Goal: Check status: Check status

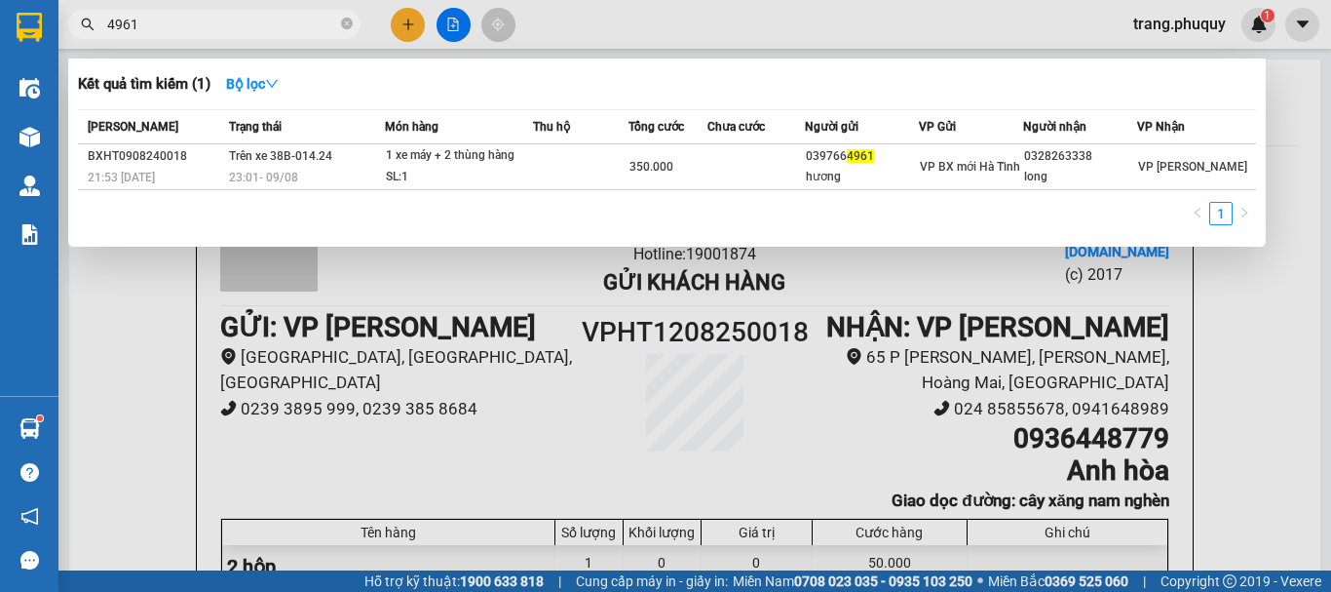
type input "4961"
click at [571, 24] on div at bounding box center [665, 296] width 1331 height 592
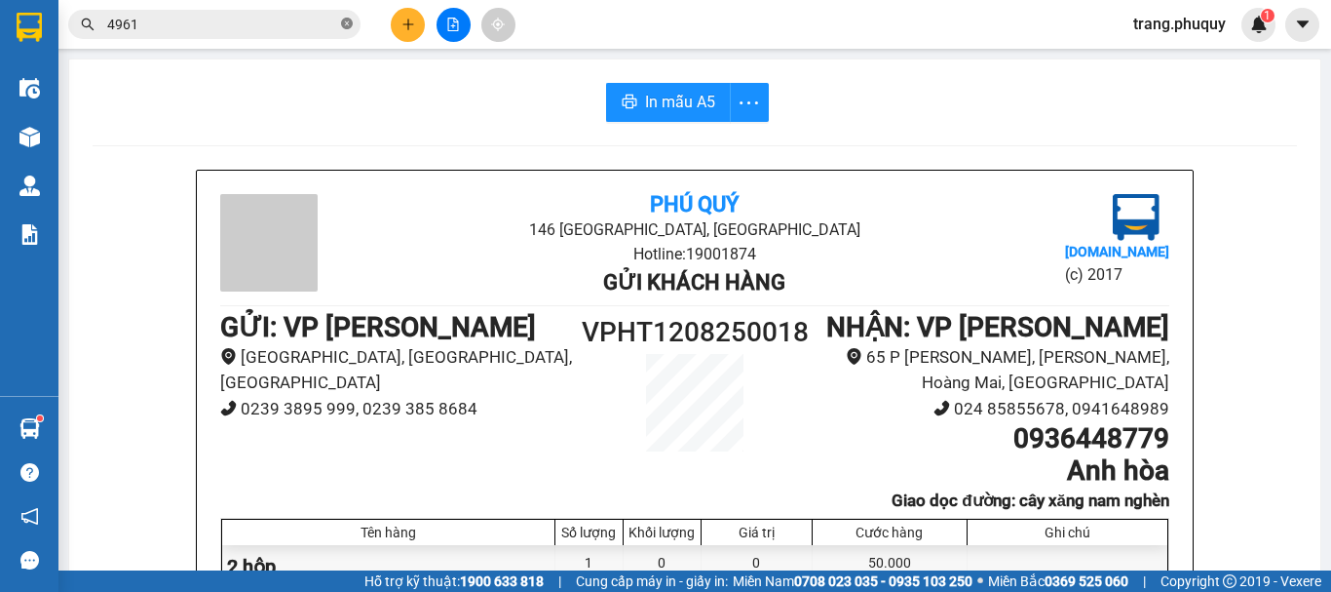
click at [350, 23] on icon "close-circle" at bounding box center [347, 24] width 12 height 12
click at [656, 30] on div "Kết quả tìm kiếm ( 1 ) Bộ lọc Mã ĐH Trạng thái Món hàng Thu hộ Tổng cước Chưa c…" at bounding box center [665, 24] width 1331 height 49
click at [465, 28] on button at bounding box center [454, 25] width 34 height 34
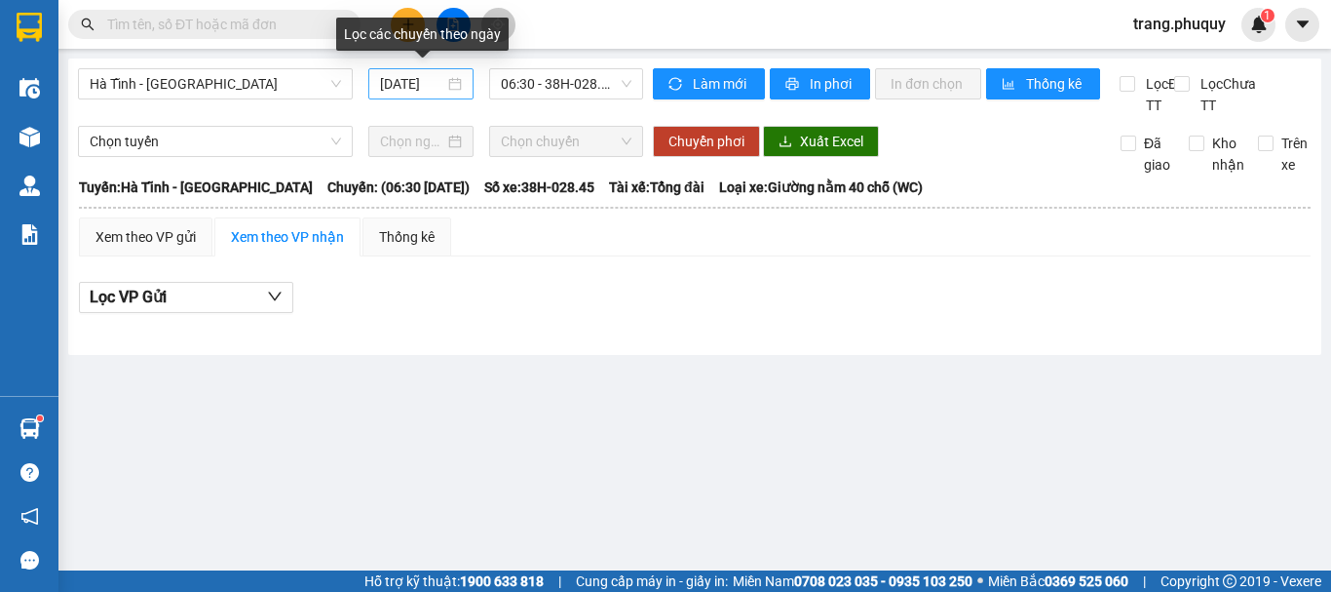
click at [420, 82] on input "[DATE]" at bounding box center [412, 83] width 64 height 21
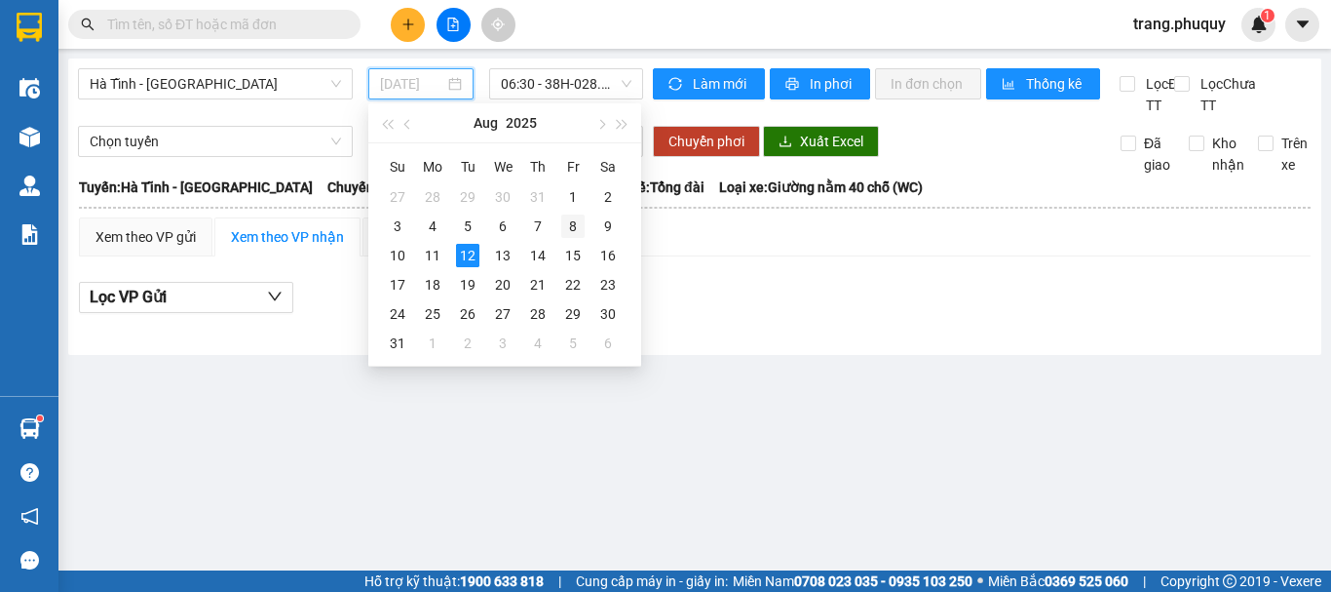
click at [574, 228] on div "8" at bounding box center [572, 225] width 23 height 23
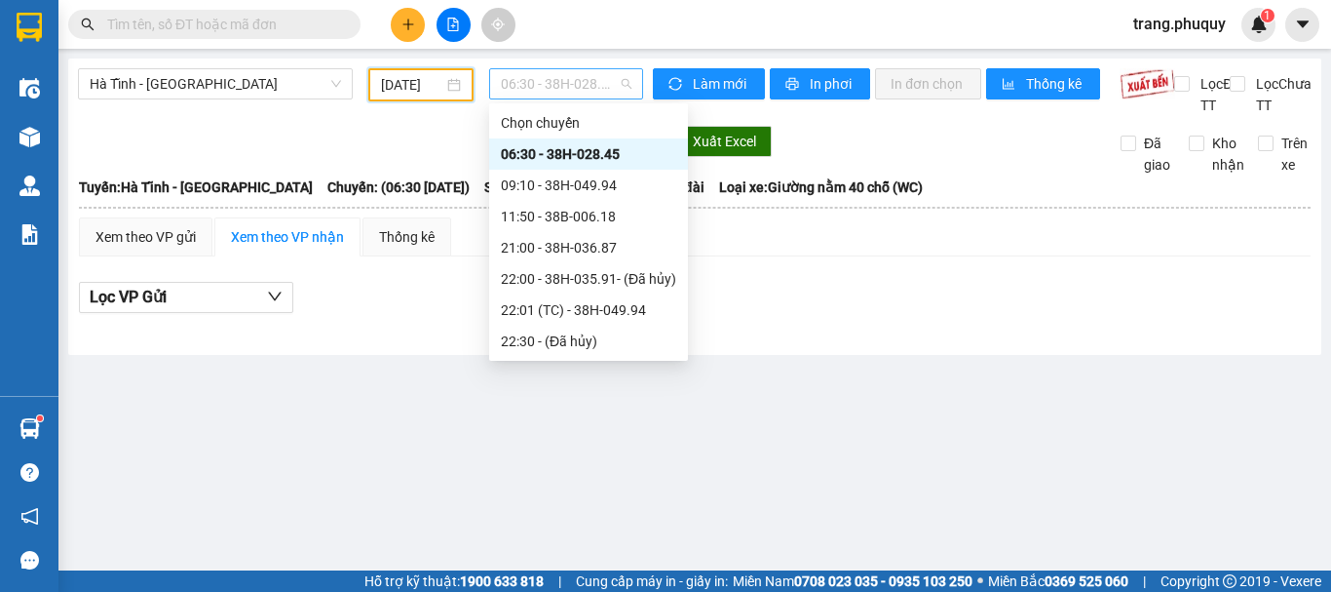
click at [584, 87] on span "06:30 - 38H-028.45" at bounding box center [566, 83] width 131 height 29
click at [548, 217] on div "11:50 - 38B-006.18" at bounding box center [588, 216] width 175 height 21
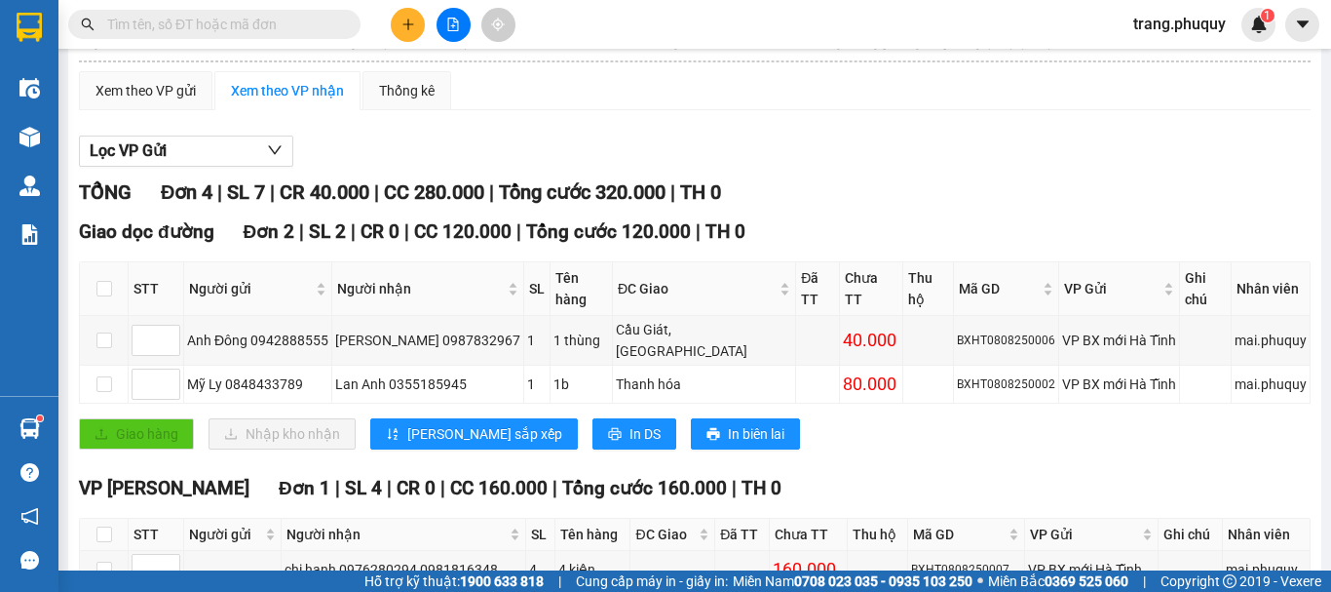
scroll to position [439, 0]
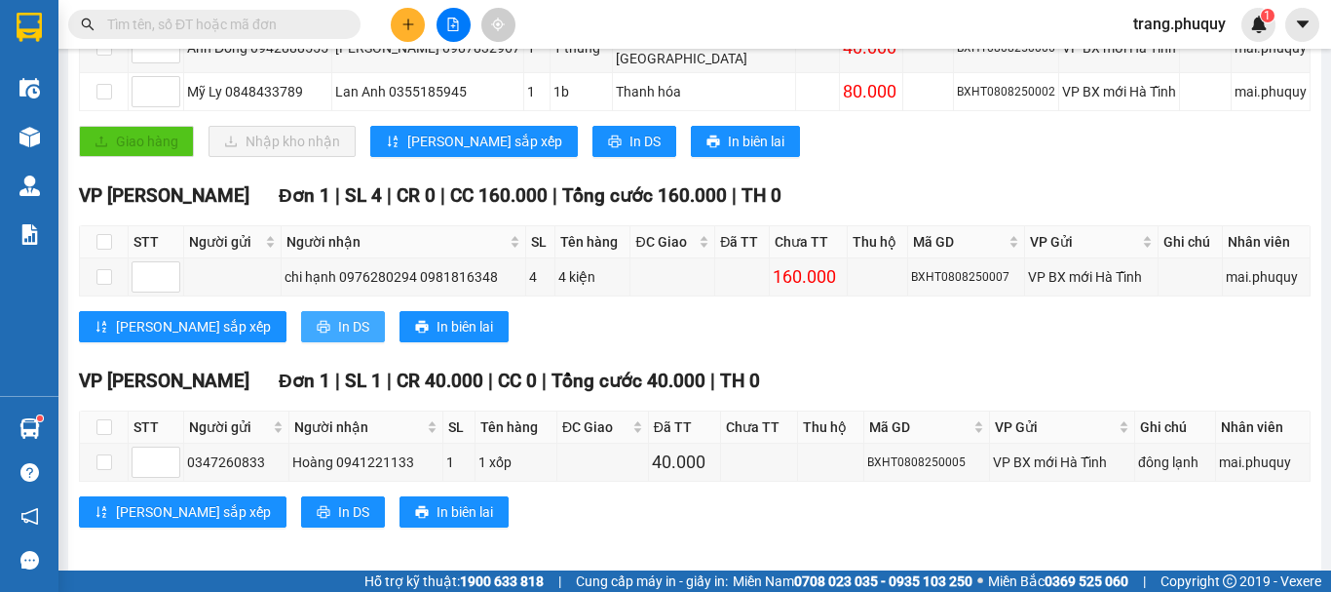
click at [338, 316] on span "In DS" at bounding box center [353, 326] width 31 height 21
click at [338, 321] on span "In DS" at bounding box center [353, 326] width 31 height 21
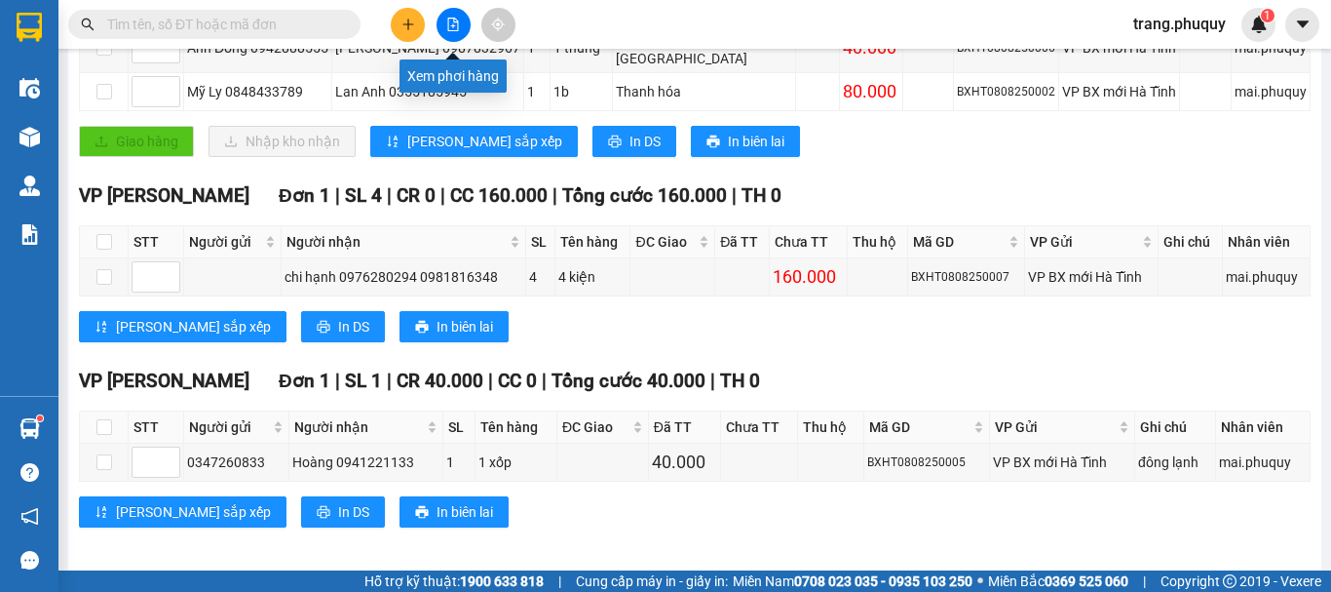
click at [443, 20] on button at bounding box center [454, 25] width 34 height 34
click at [454, 29] on icon "file-add" at bounding box center [453, 25] width 14 height 14
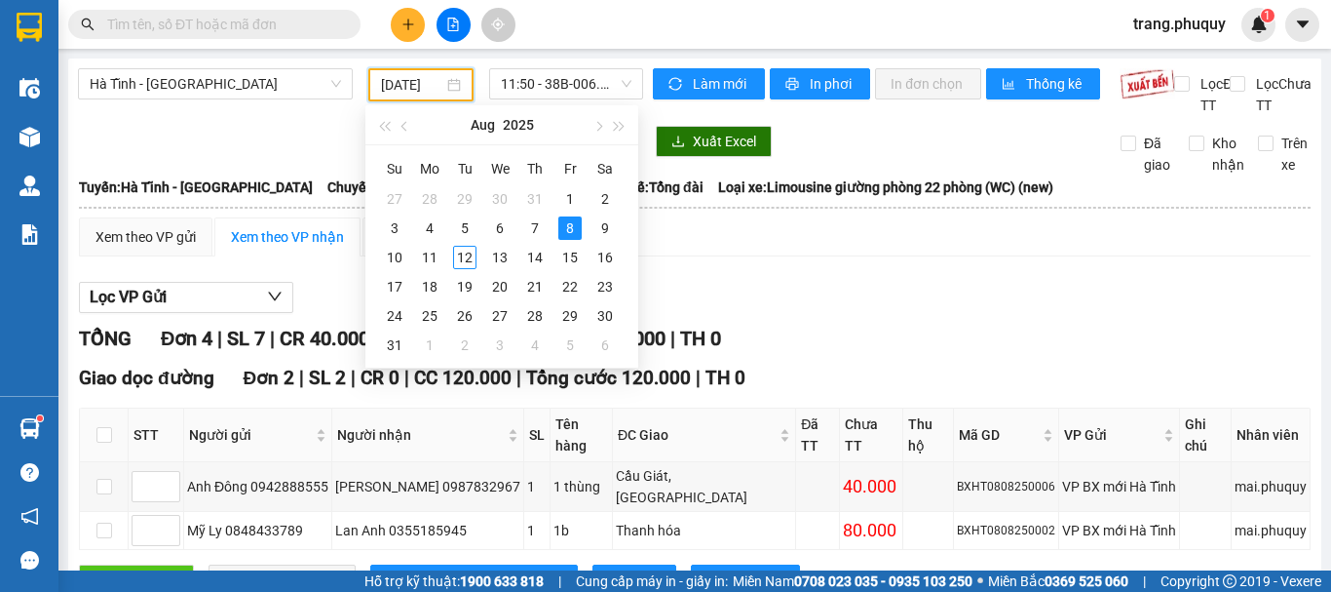
click at [408, 90] on input "[DATE]" at bounding box center [412, 84] width 62 height 21
click at [431, 252] on div "11" at bounding box center [429, 257] width 23 height 23
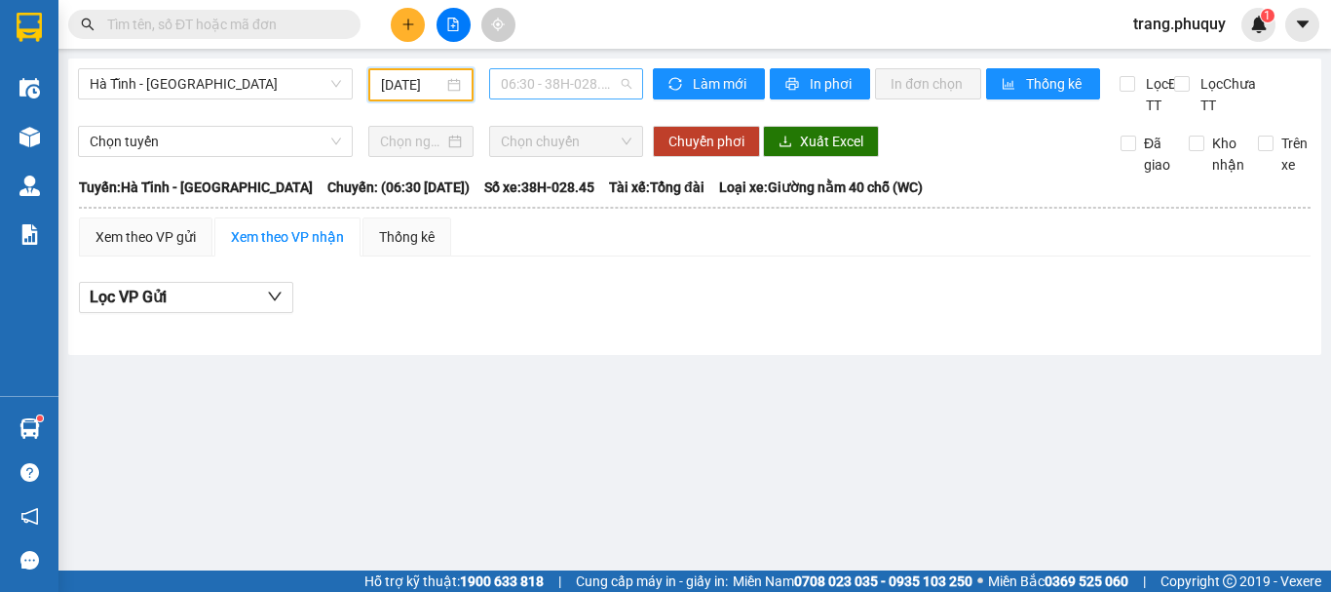
click at [581, 85] on span "06:30 - 38H-028.45 - (Đã hủy)" at bounding box center [566, 83] width 131 height 29
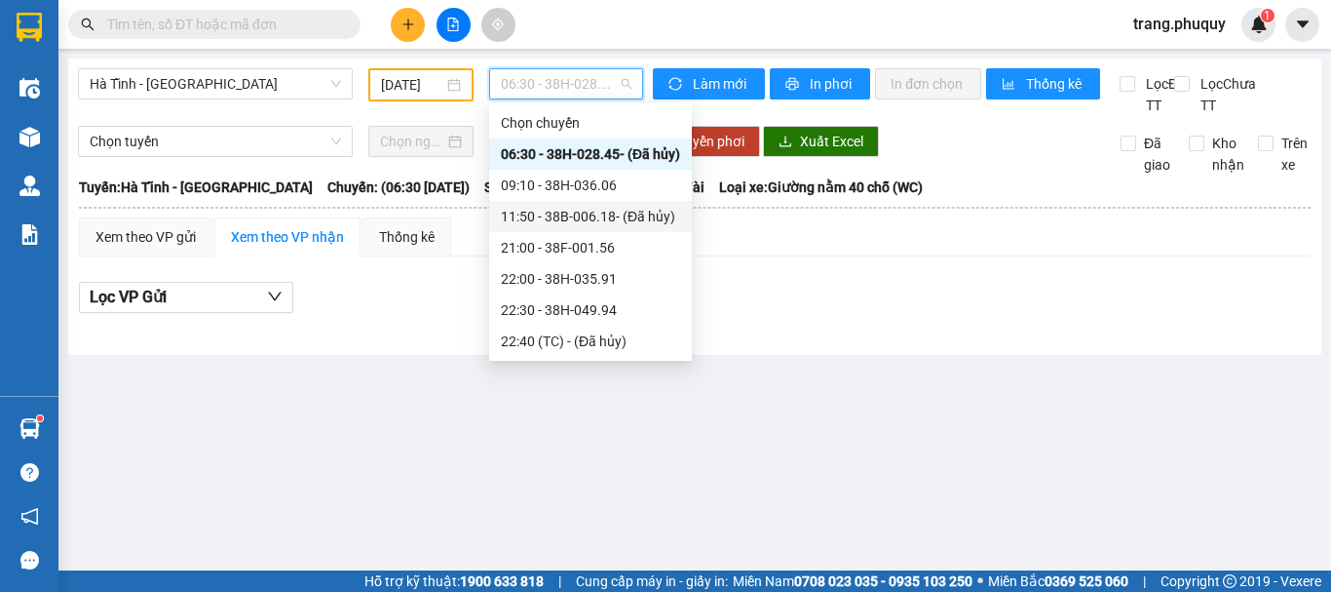
click at [550, 214] on div "11:50 - 38B-006.18 - (Đã hủy)" at bounding box center [590, 216] width 179 height 21
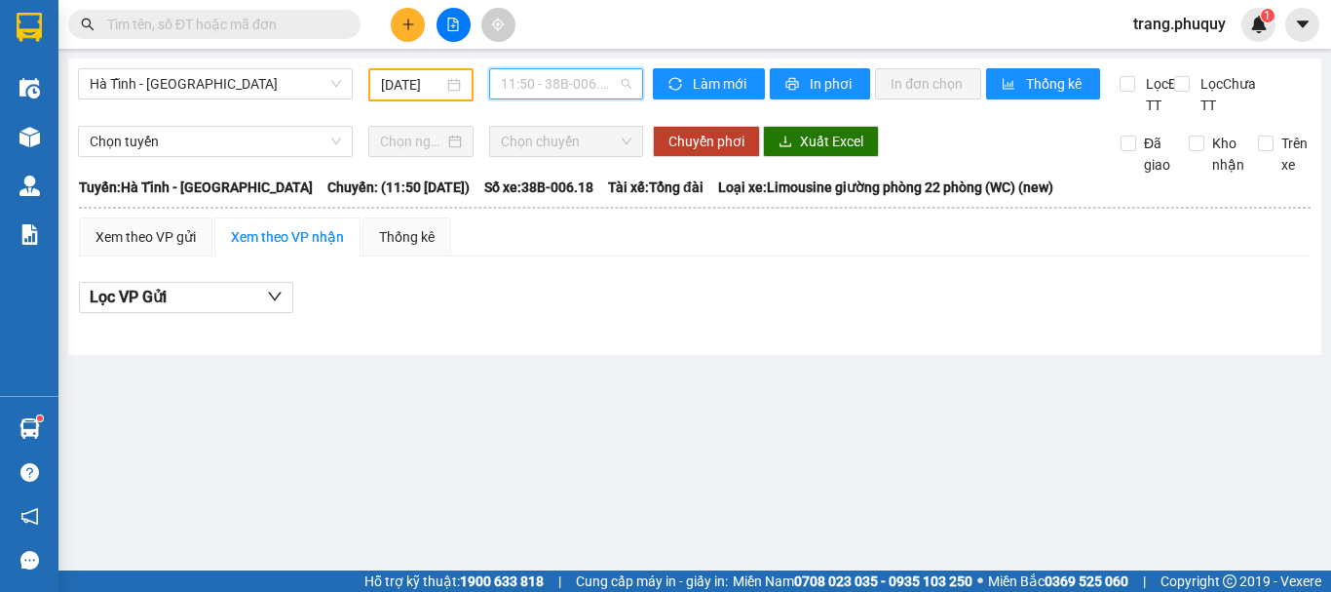
click at [568, 88] on span "11:50 - 38B-006.18 - (Đã hủy)" at bounding box center [566, 83] width 131 height 29
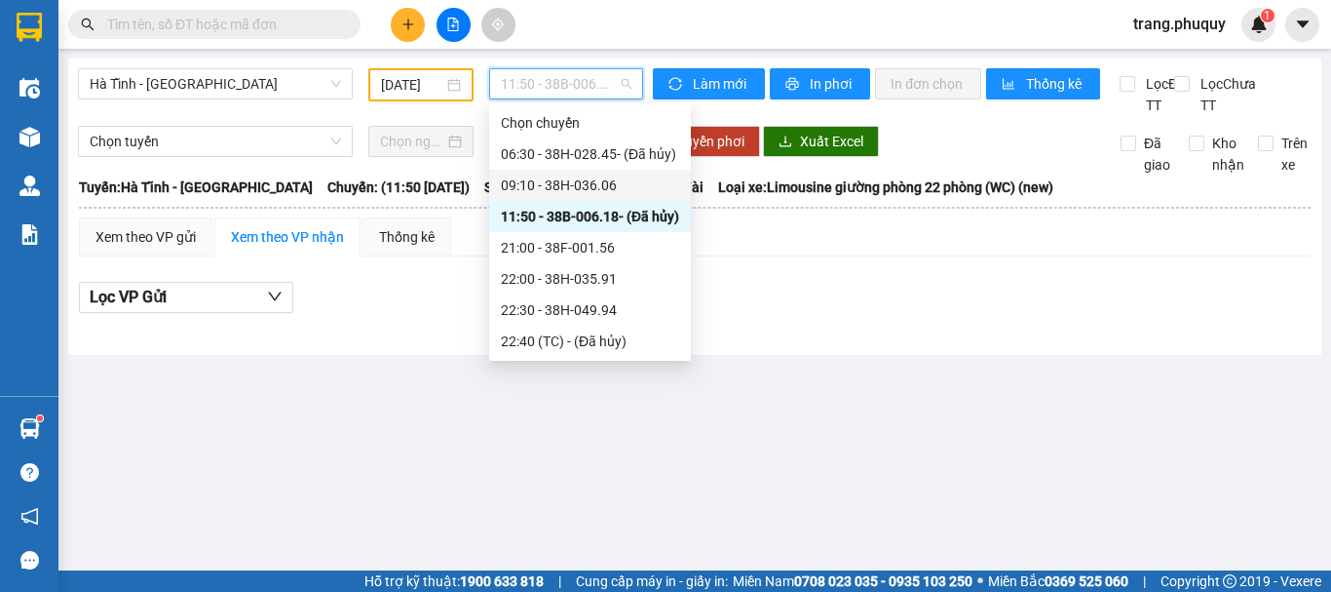
click at [543, 180] on div "09:10 - 38H-036.06" at bounding box center [590, 184] width 178 height 21
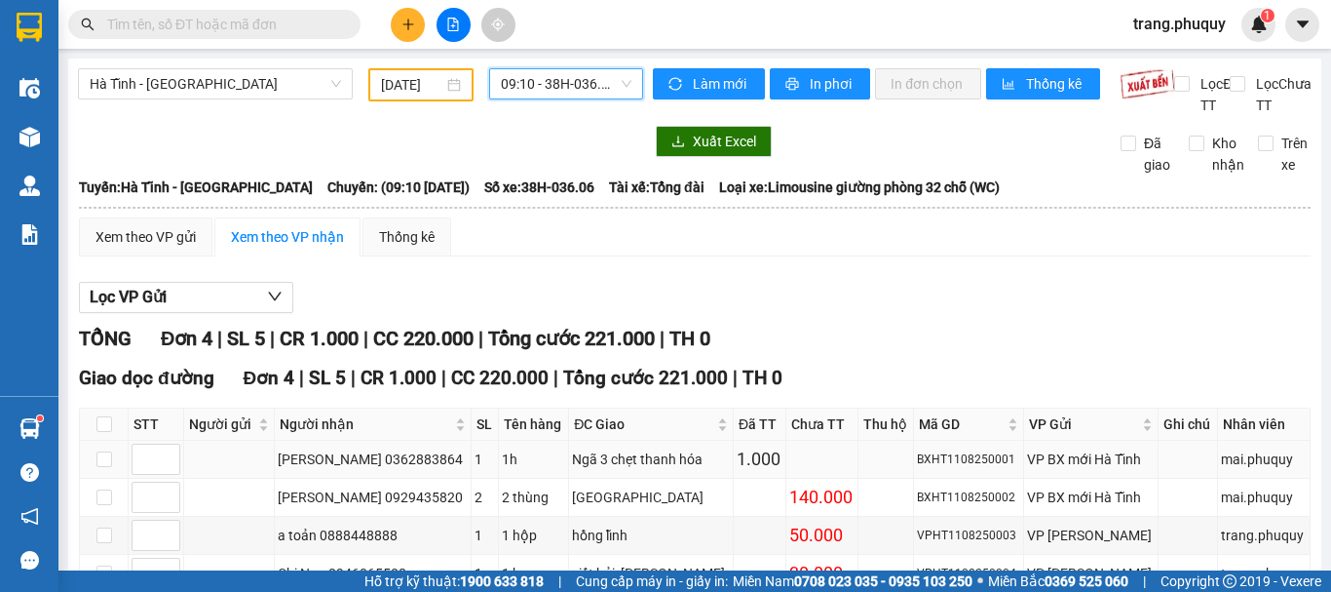
scroll to position [144, 0]
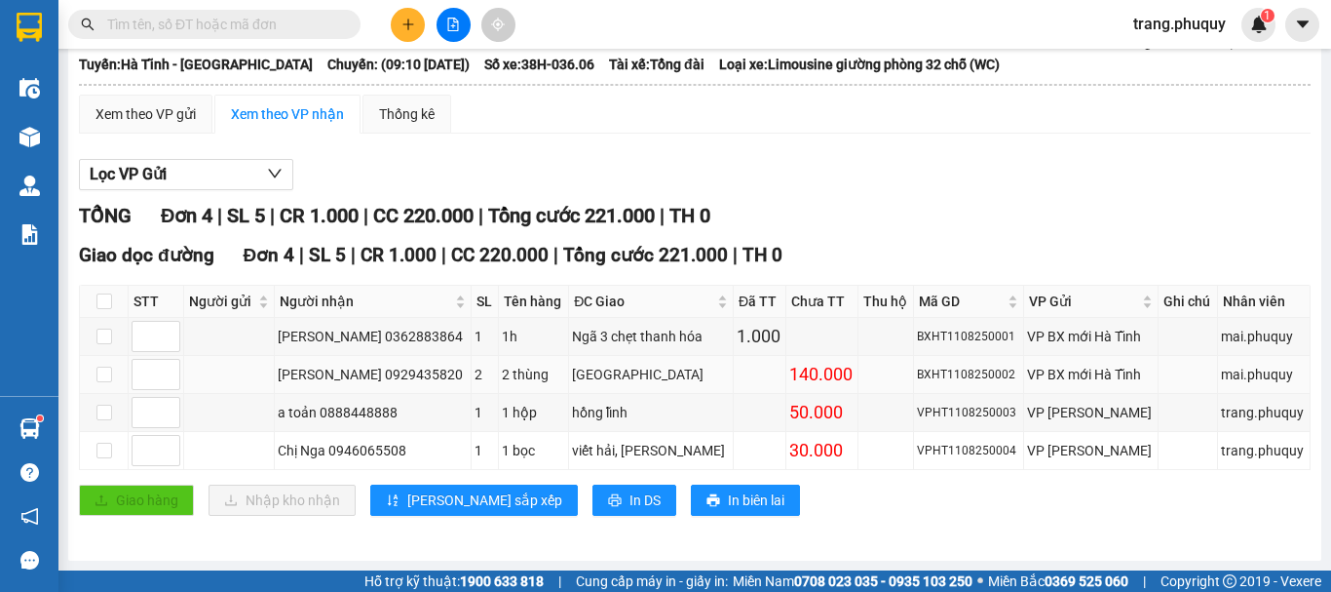
click at [427, 370] on div "[PERSON_NAME] 0929435820" at bounding box center [373, 374] width 191 height 21
click at [432, 379] on div "[PERSON_NAME] 0929435820" at bounding box center [373, 374] width 191 height 21
click at [430, 375] on div "[PERSON_NAME] 0929435820" at bounding box center [373, 374] width 191 height 21
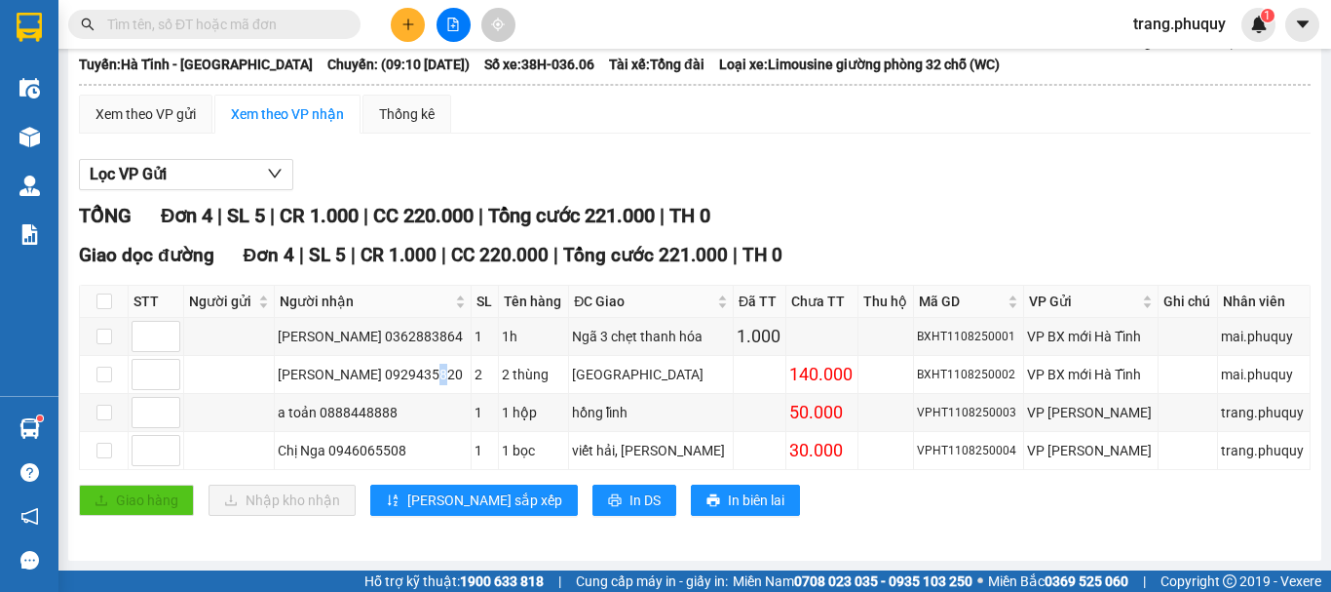
scroll to position [0, 0]
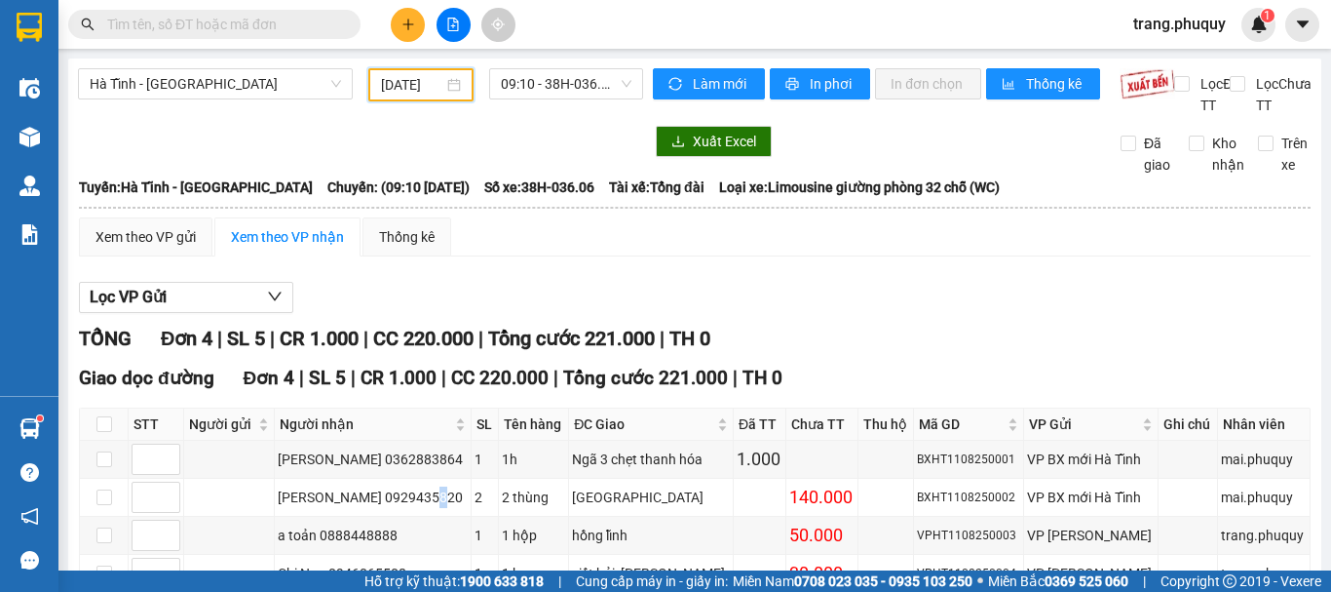
click at [431, 90] on input "[DATE]" at bounding box center [412, 84] width 62 height 21
click at [873, 336] on div "Lọc VP Gửi TỔNG Đơn 4 | SL 5 | CR 1.000 | CC 220.000 | Tổng cước 221.000 | TH …" at bounding box center [695, 467] width 1232 height 391
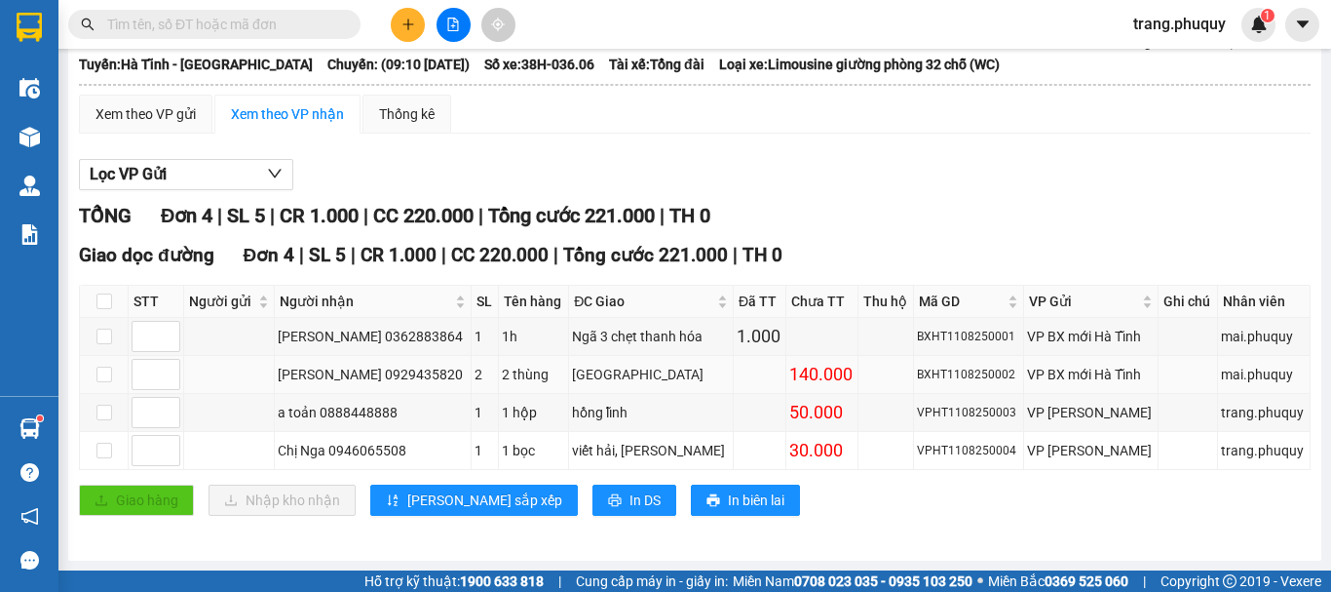
click at [548, 388] on td "2 thùng" at bounding box center [534, 375] width 70 height 38
drag, startPoint x: 751, startPoint y: 377, endPoint x: 812, endPoint y: 368, distance: 61.1
click at [752, 377] on td at bounding box center [760, 375] width 53 height 38
drag, startPoint x: 812, startPoint y: 368, endPoint x: 1097, endPoint y: 390, distance: 286.4
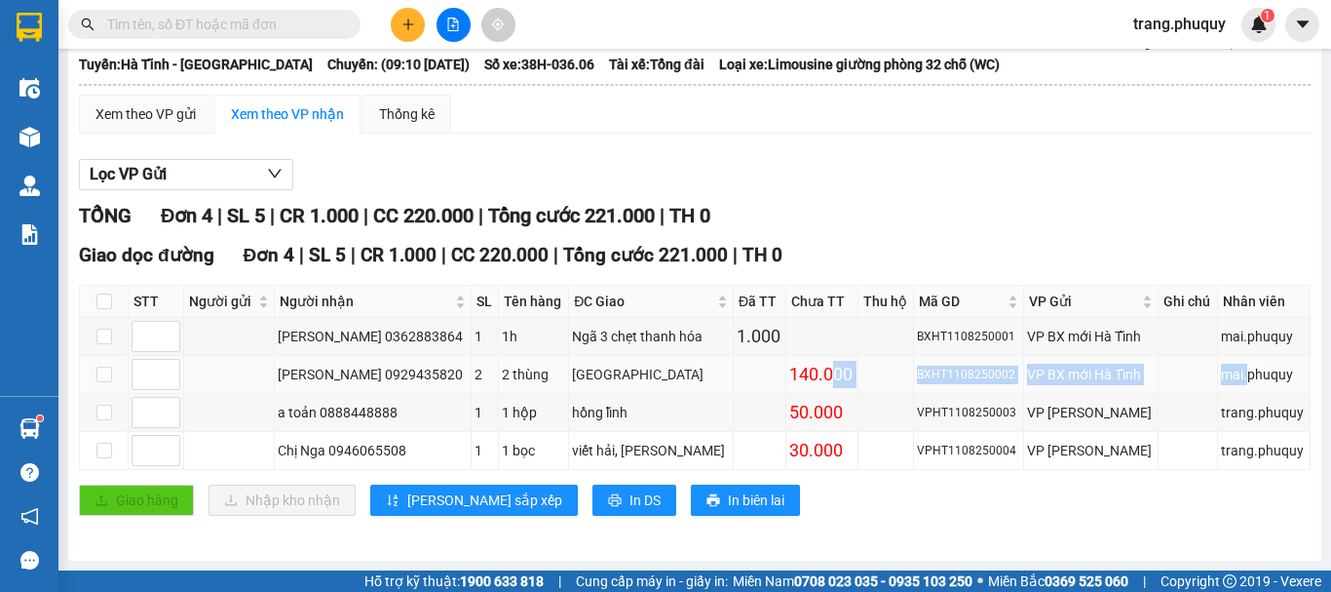
click at [1244, 376] on tr "[PERSON_NAME] 0929435820 2 2 thùng [GEOGRAPHIC_DATA] 140.000 BXHT1108250002 VP …" at bounding box center [695, 375] width 1231 height 38
click at [934, 390] on td "BXHT1108250002" at bounding box center [968, 375] width 109 height 38
click at [418, 373] on div "[PERSON_NAME] 0929435820" at bounding box center [373, 374] width 191 height 21
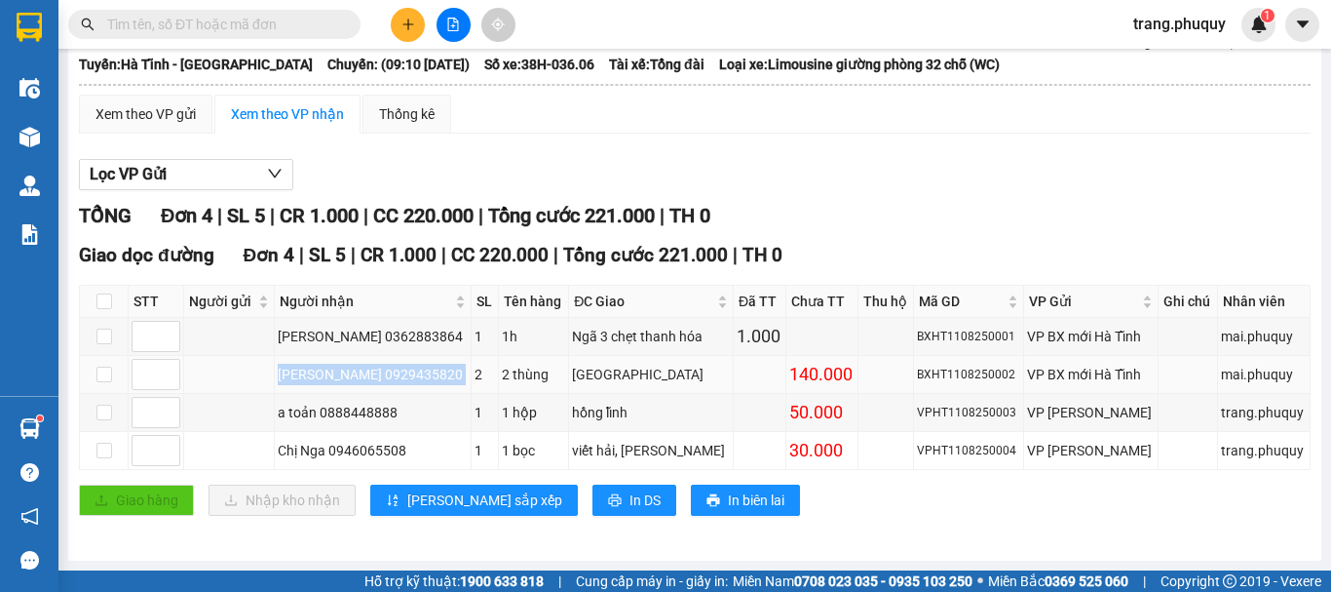
click at [418, 373] on div "[PERSON_NAME] 0929435820" at bounding box center [373, 374] width 191 height 21
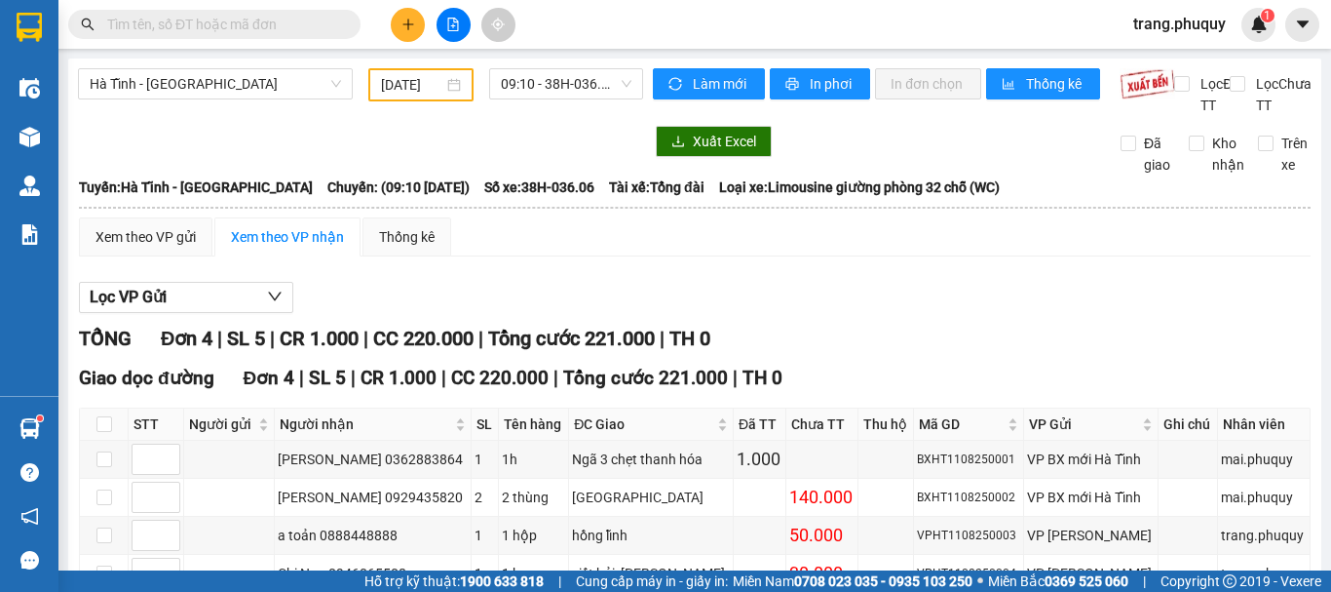
click at [253, 16] on input "text" at bounding box center [222, 24] width 230 height 21
click at [429, 80] on input "[DATE]" at bounding box center [412, 84] width 62 height 21
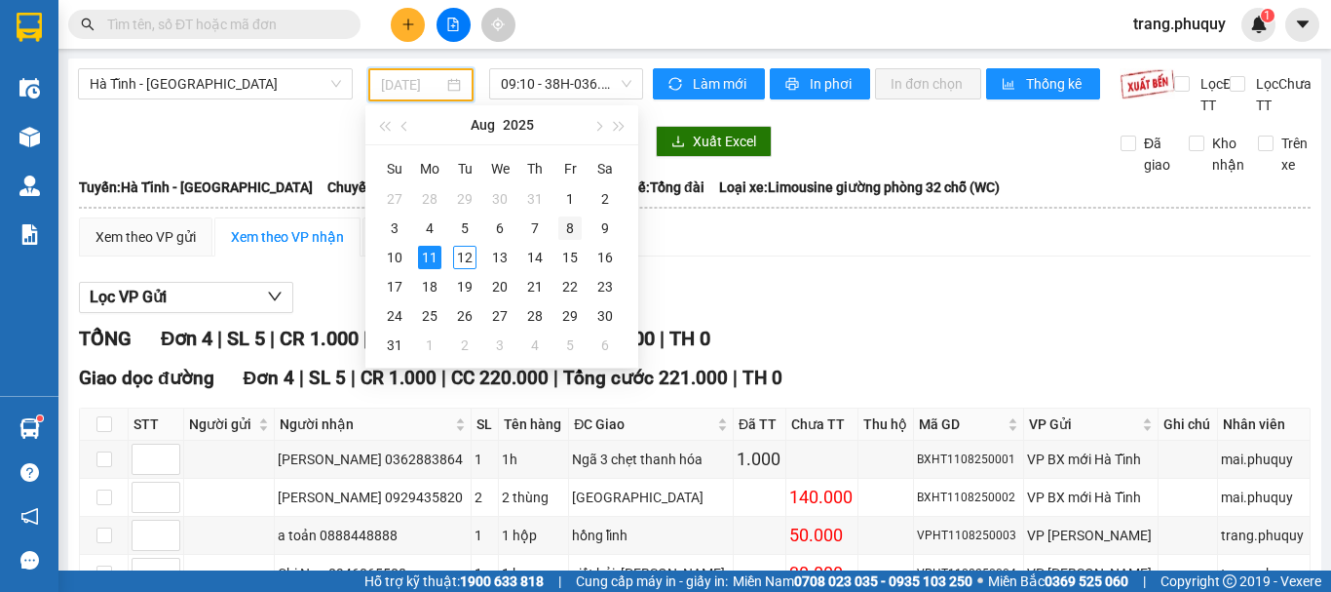
click at [581, 224] on div "8" at bounding box center [569, 227] width 23 height 23
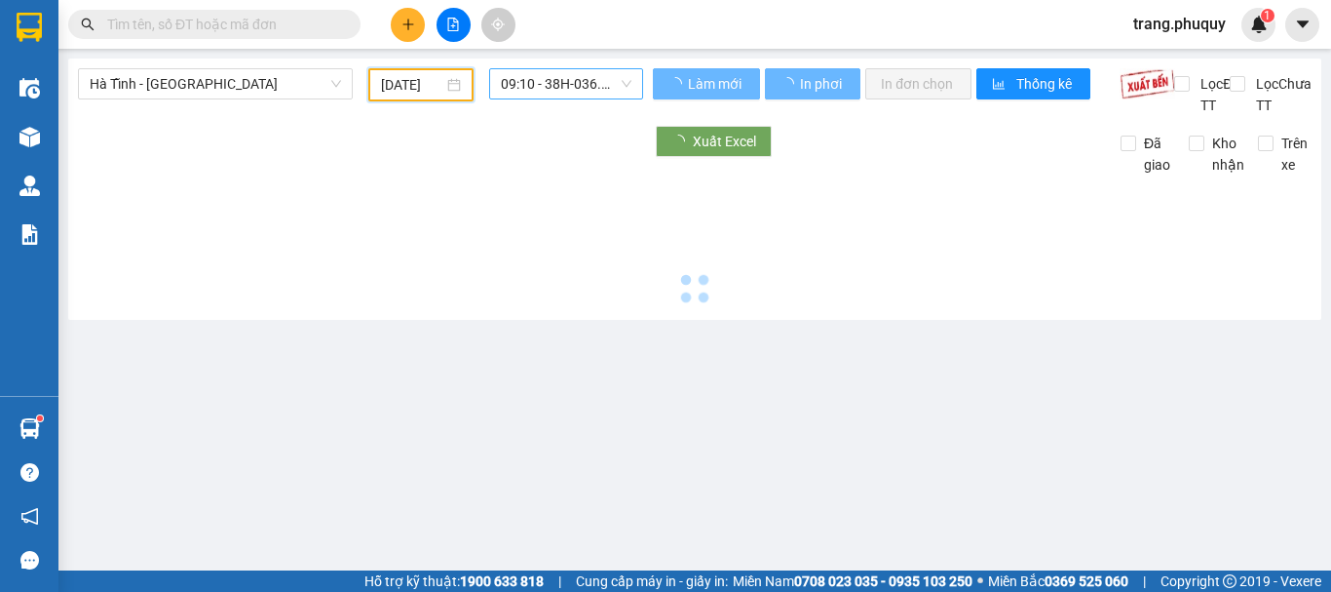
type input "[DATE]"
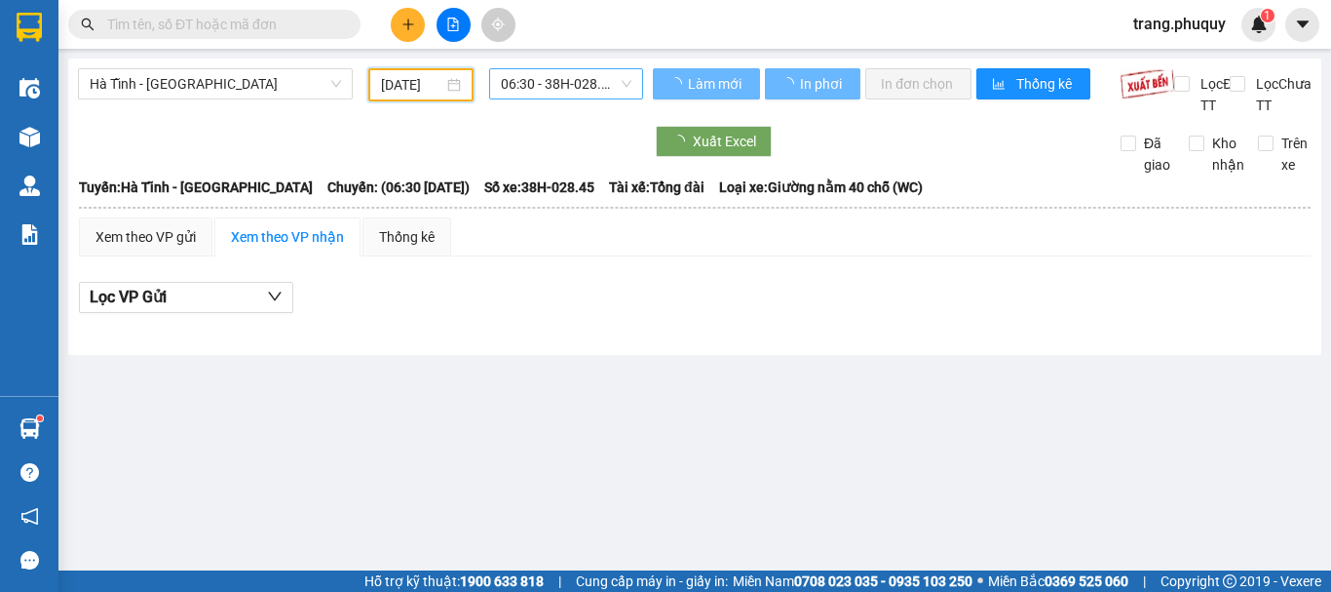
click at [550, 94] on span "06:30 - 38H-028.45" at bounding box center [566, 83] width 131 height 29
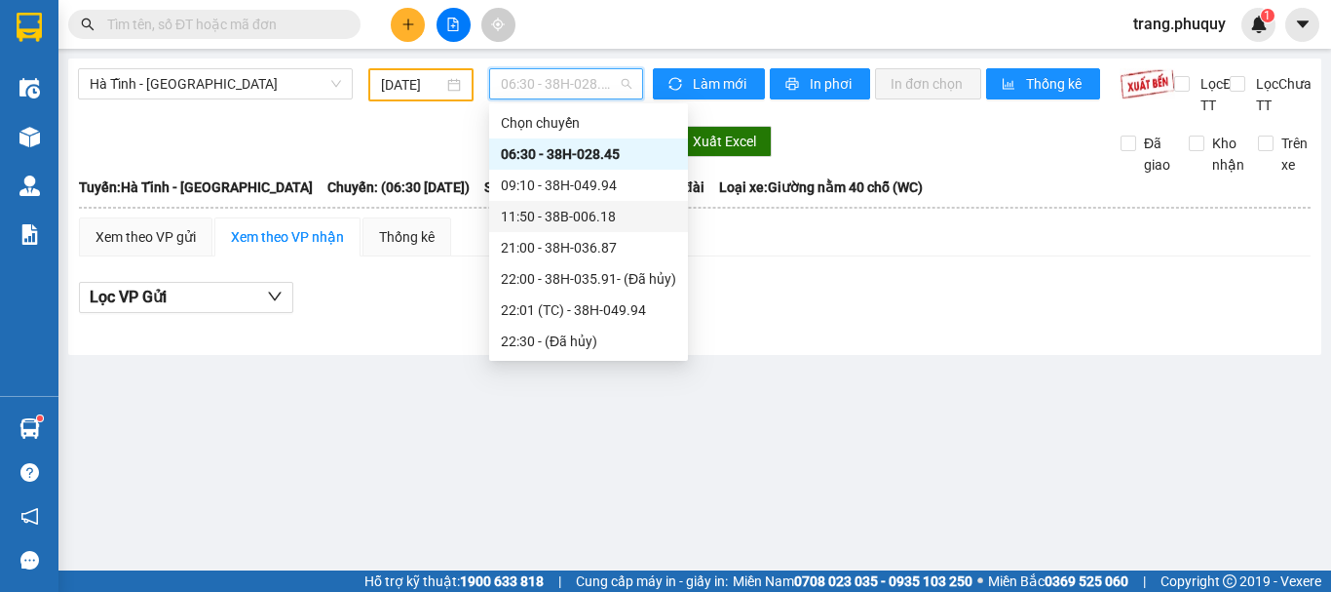
click at [536, 215] on div "11:50 - 38B-006.18" at bounding box center [588, 216] width 175 height 21
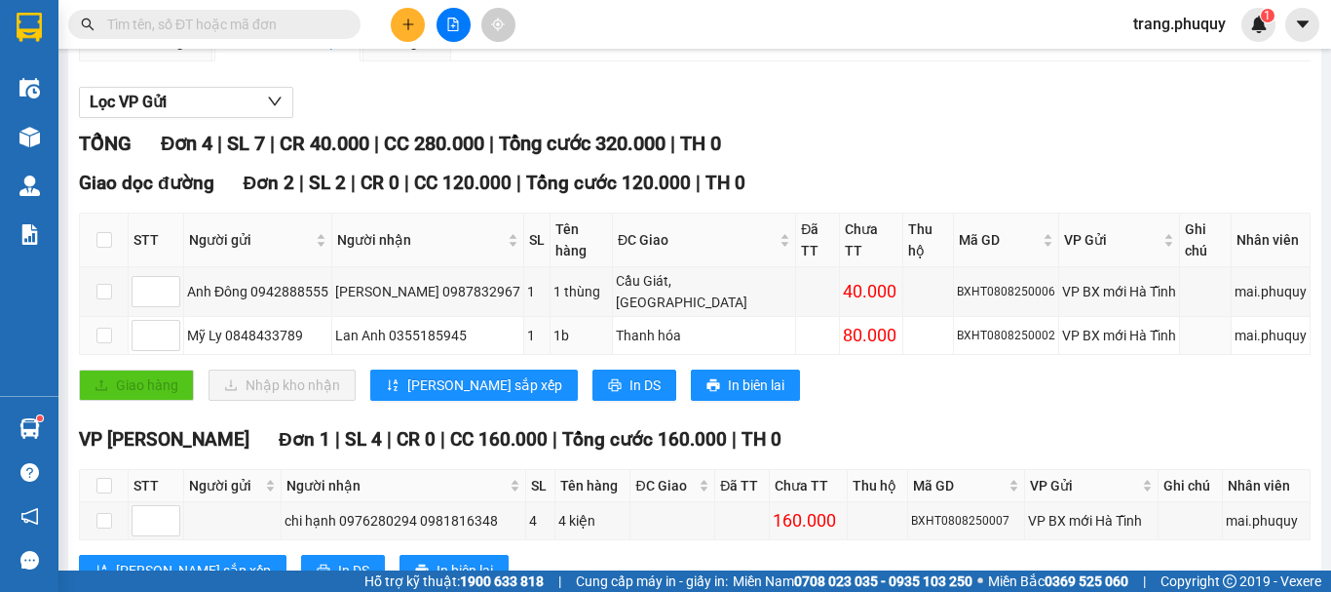
scroll to position [292, 0]
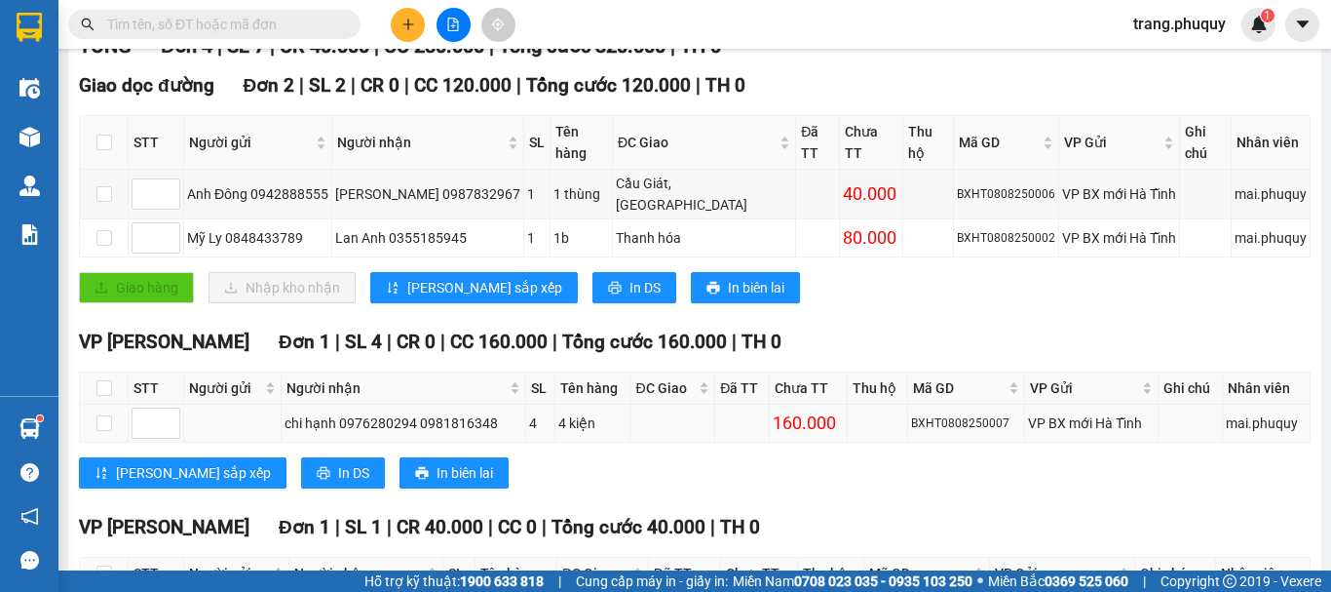
click at [392, 412] on div "chi hạnh 0976280294 0981816348" at bounding box center [404, 422] width 238 height 21
click at [468, 412] on div "chi hạnh 0976280294 0981816348" at bounding box center [404, 422] width 238 height 21
copy div "0981816348"
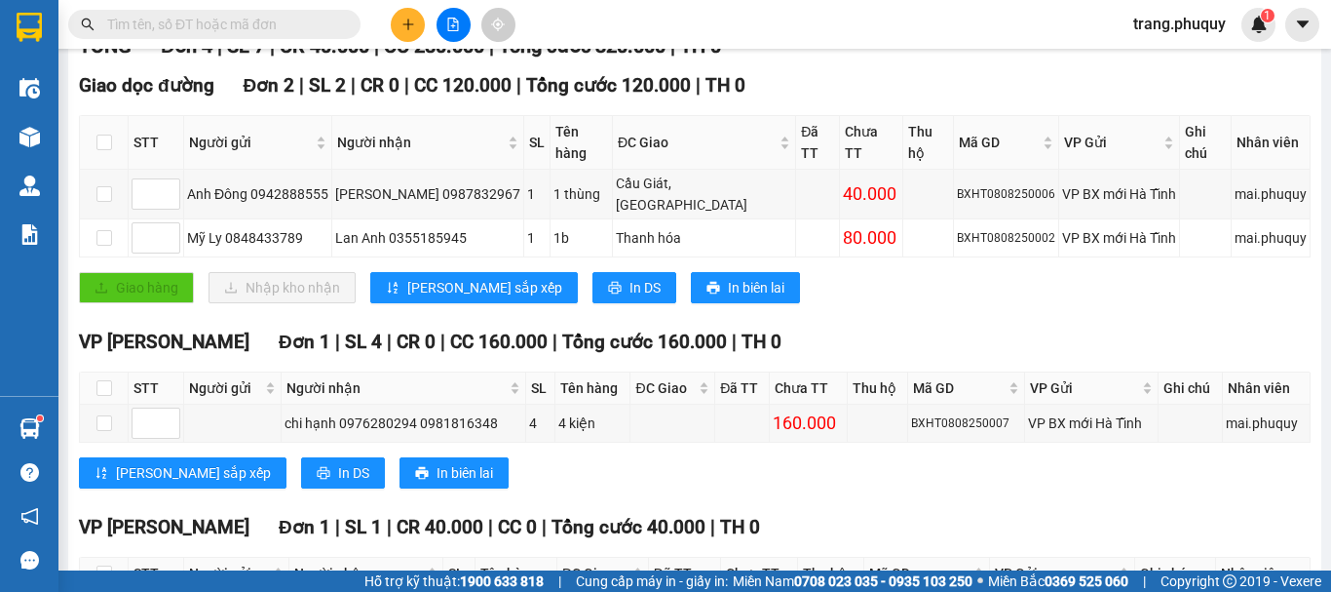
click at [230, 19] on input "text" at bounding box center [222, 24] width 230 height 21
paste input "0981816348"
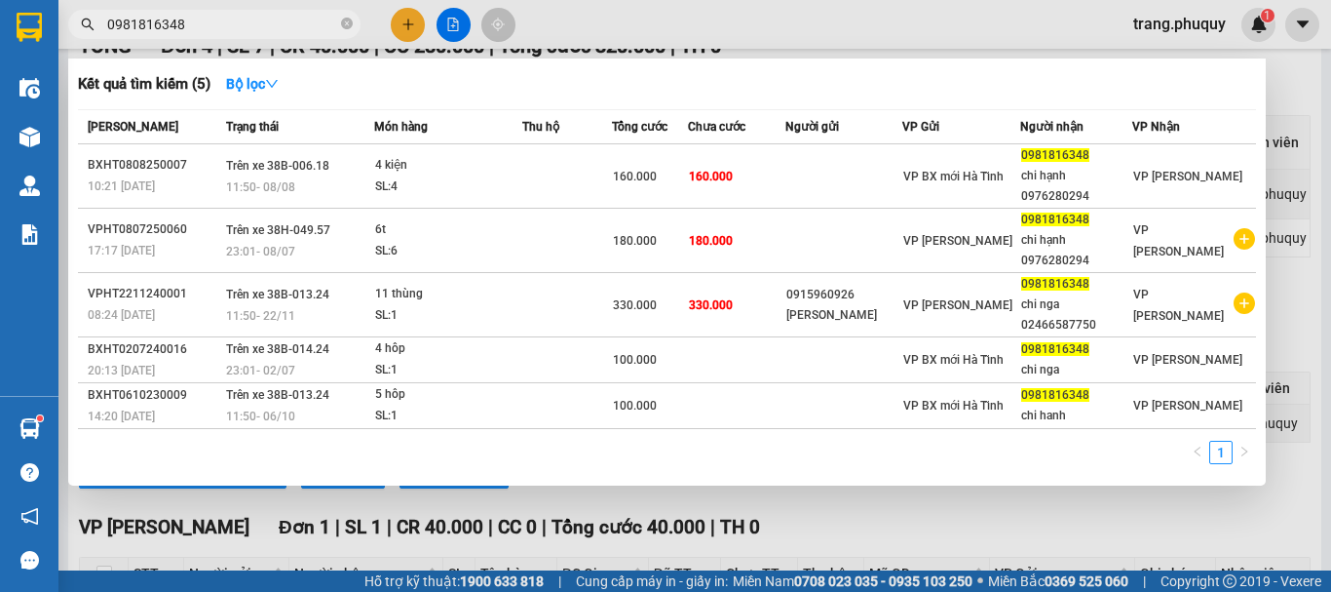
type input "0981816348"
click at [698, 503] on div at bounding box center [665, 296] width 1331 height 592
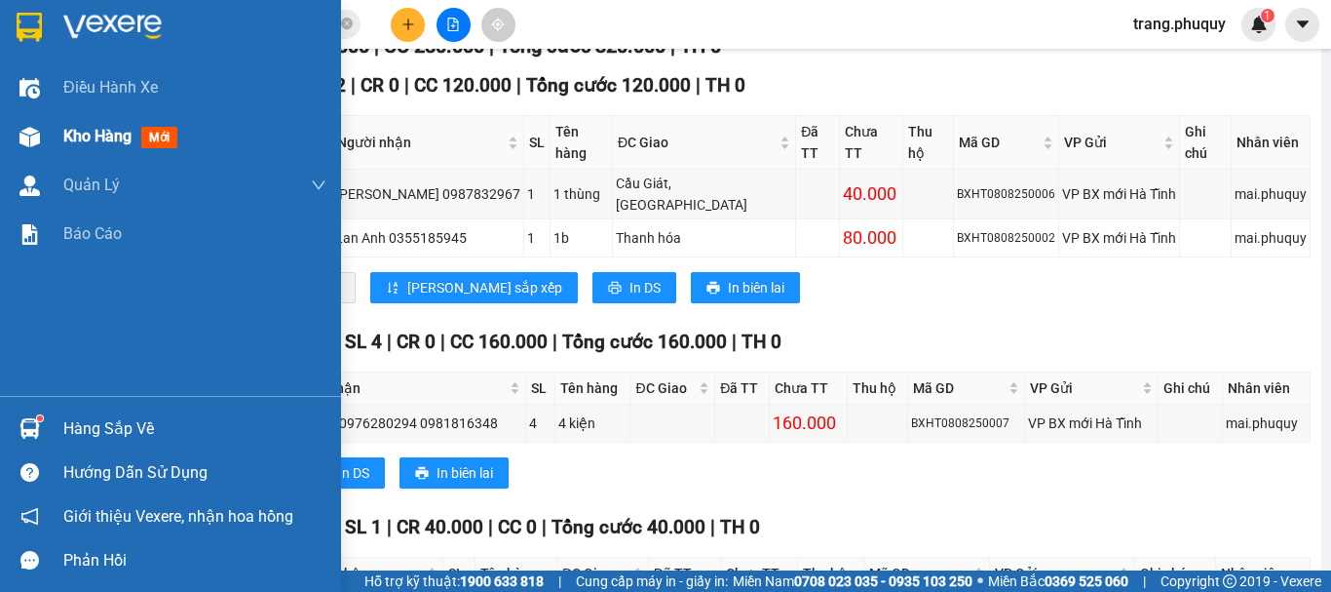
click at [41, 146] on div at bounding box center [30, 137] width 34 height 34
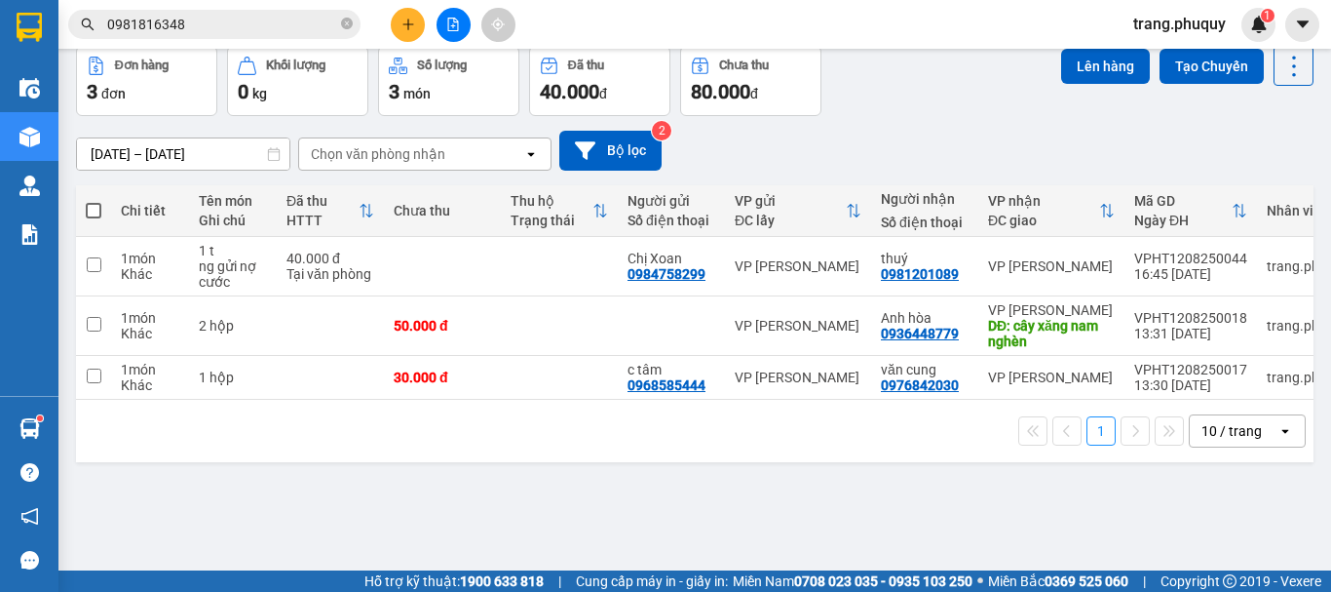
scroll to position [90, 0]
